Goal: Task Accomplishment & Management: Complete application form

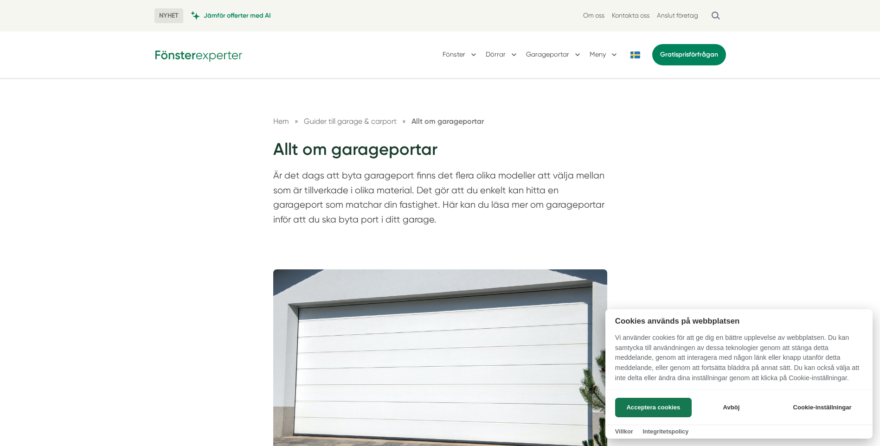
click at [466, 53] on div at bounding box center [440, 223] width 880 height 446
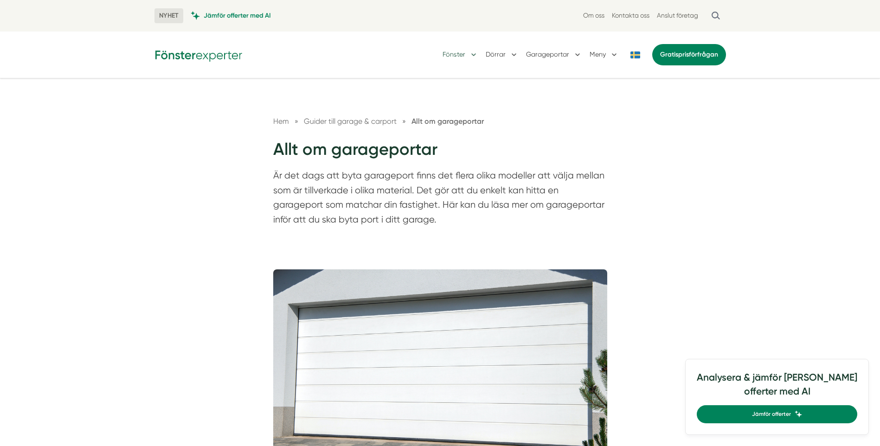
click at [471, 55] on button "Fönster" at bounding box center [460, 55] width 36 height 24
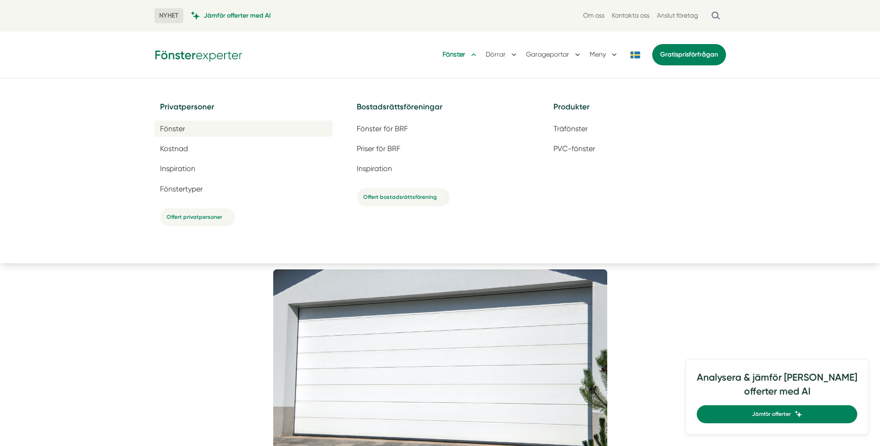
click at [178, 132] on span "Fönster" at bounding box center [172, 128] width 25 height 9
click at [668, 15] on link "Anslut företag" at bounding box center [677, 15] width 41 height 9
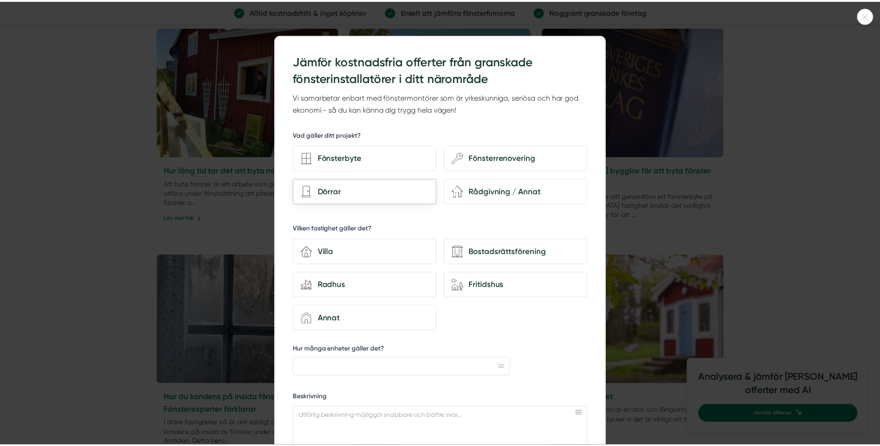
scroll to position [1437, 0]
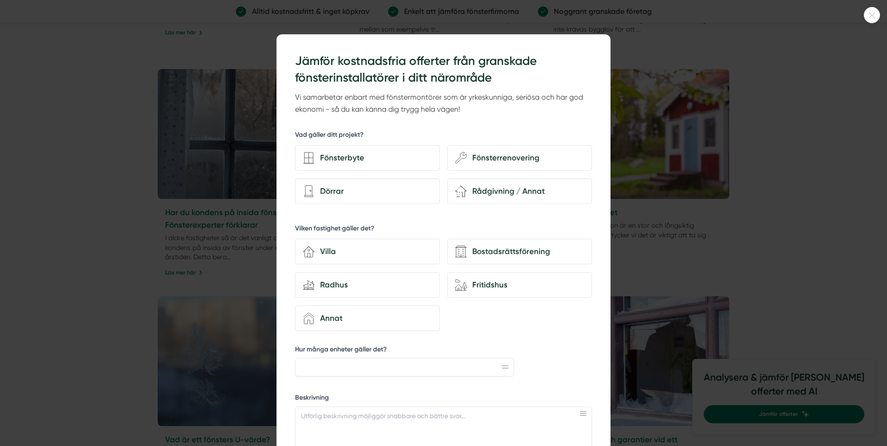
click at [77, 157] on div at bounding box center [443, 223] width 887 height 446
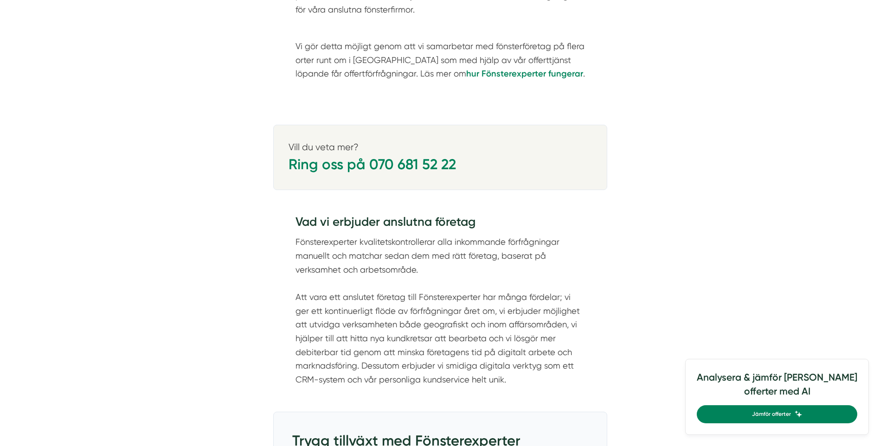
scroll to position [881, 0]
